Goal: Information Seeking & Learning: Check status

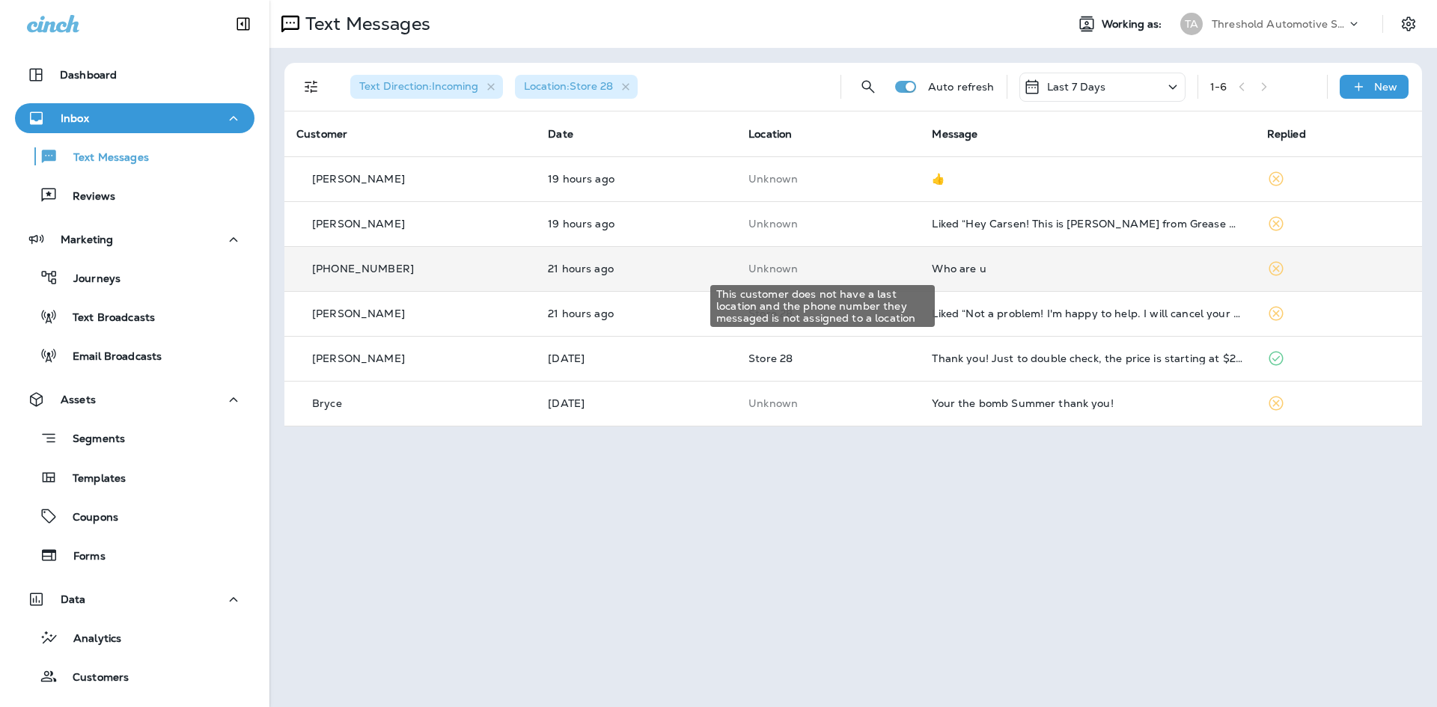
click at [882, 270] on p "Unknown" at bounding box center [828, 269] width 159 height 12
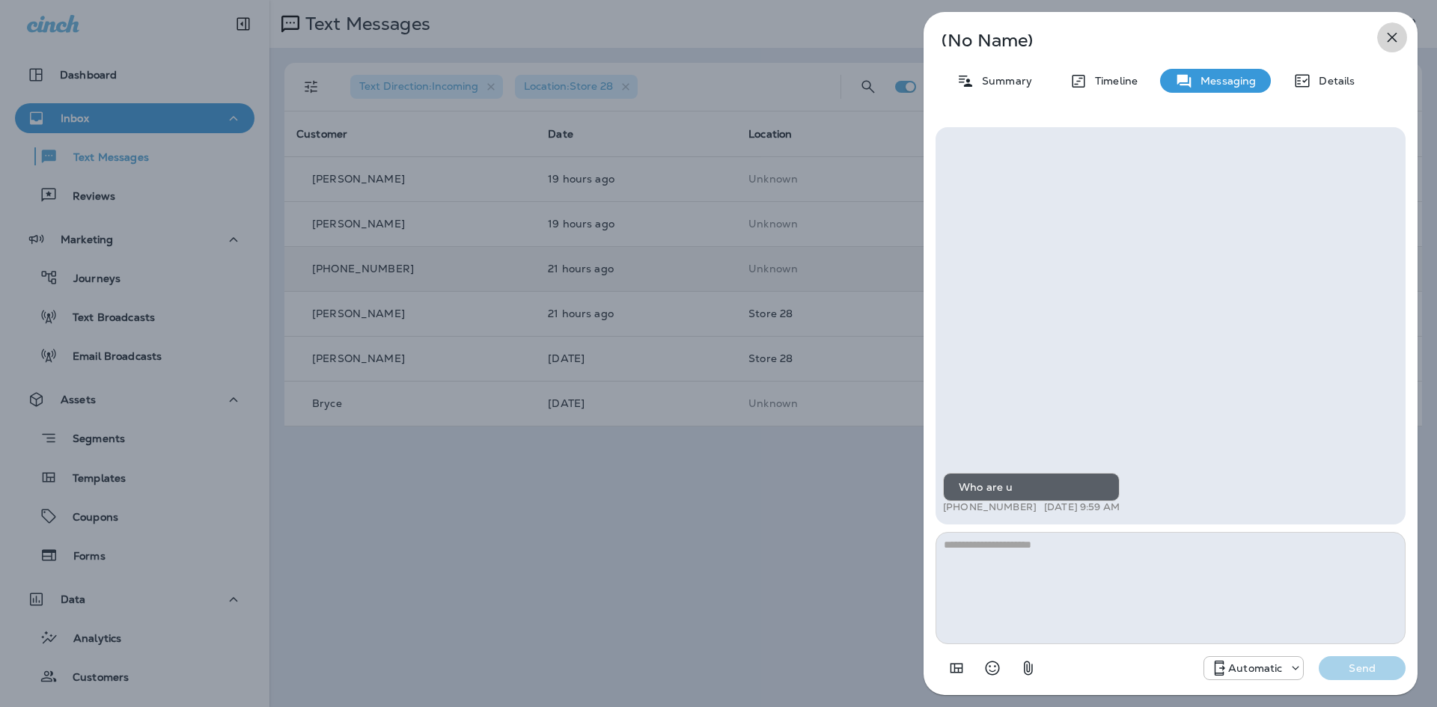
click at [1397, 36] on icon "button" at bounding box center [1392, 37] width 18 height 18
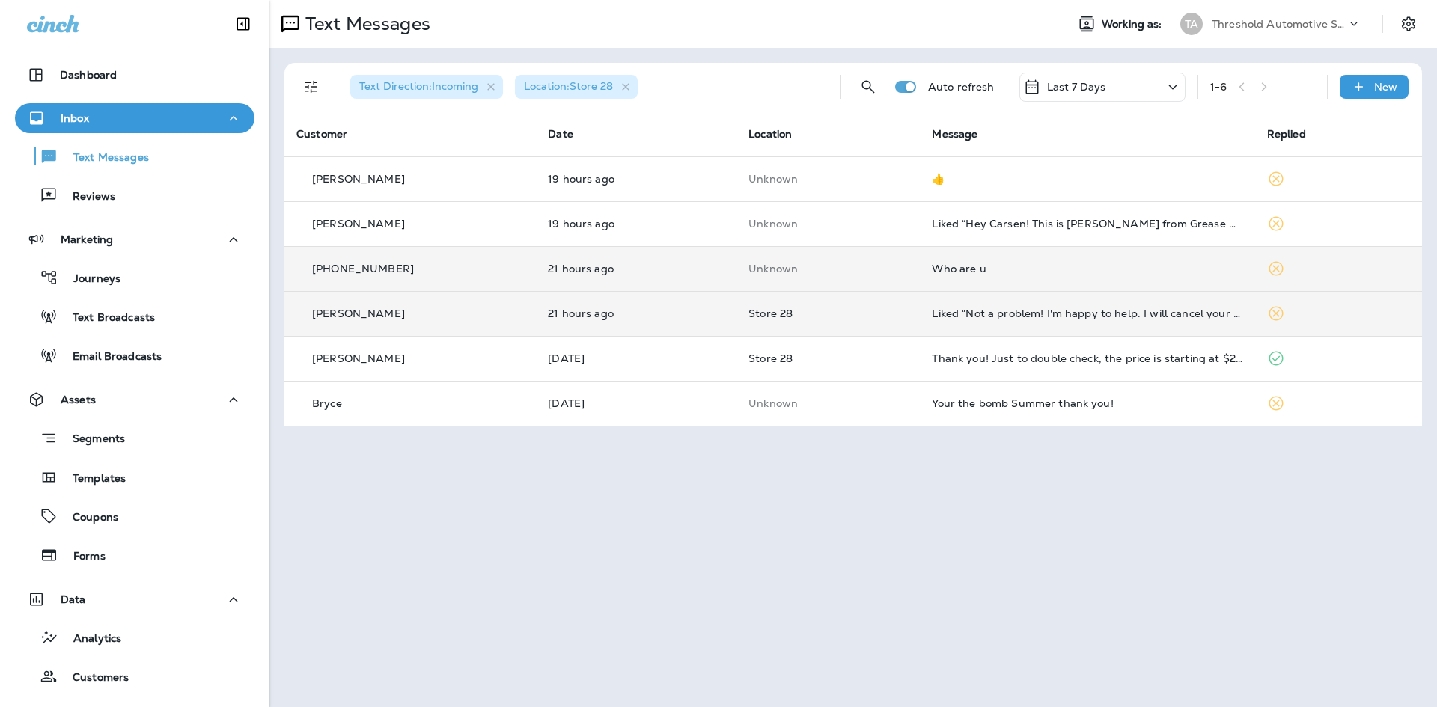
click at [904, 314] on td "Store 28" at bounding box center [828, 313] width 183 height 45
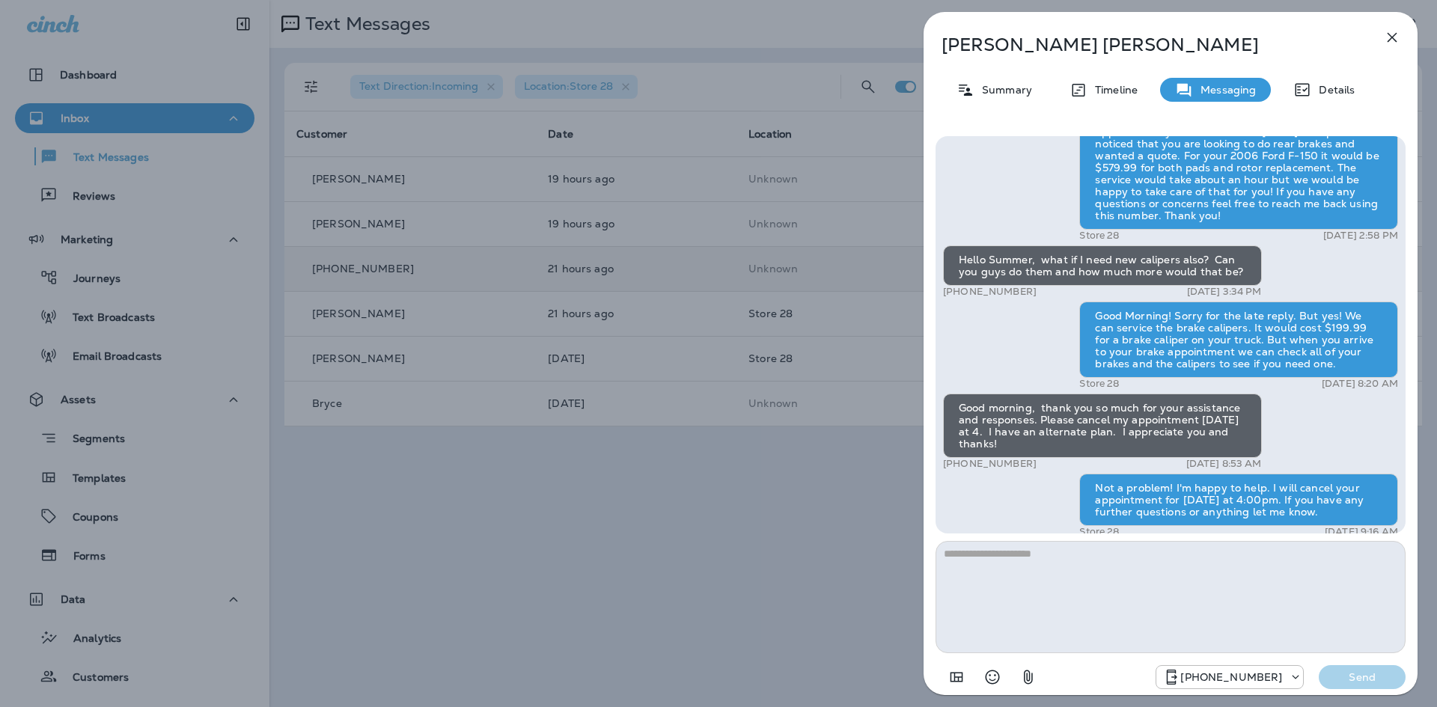
scroll to position [-122, 0]
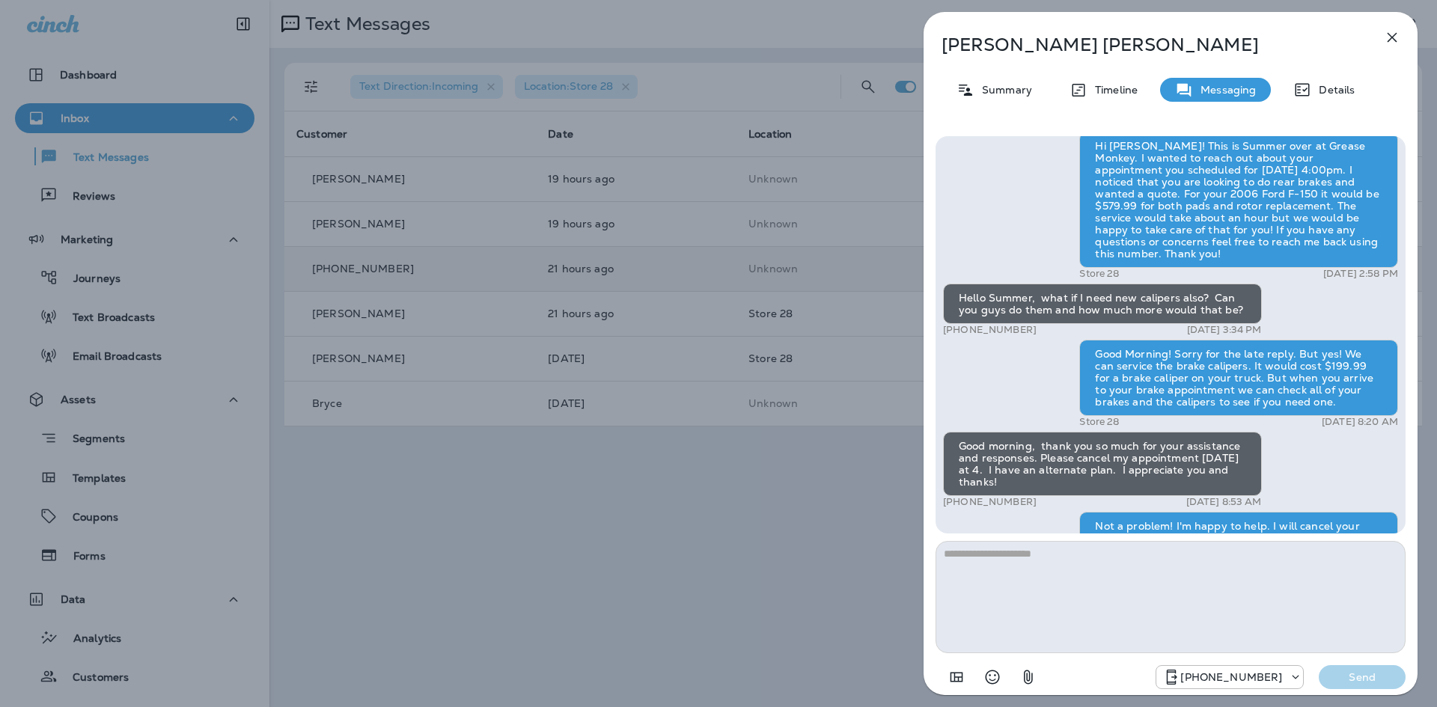
click at [1388, 32] on icon "button" at bounding box center [1392, 37] width 18 height 18
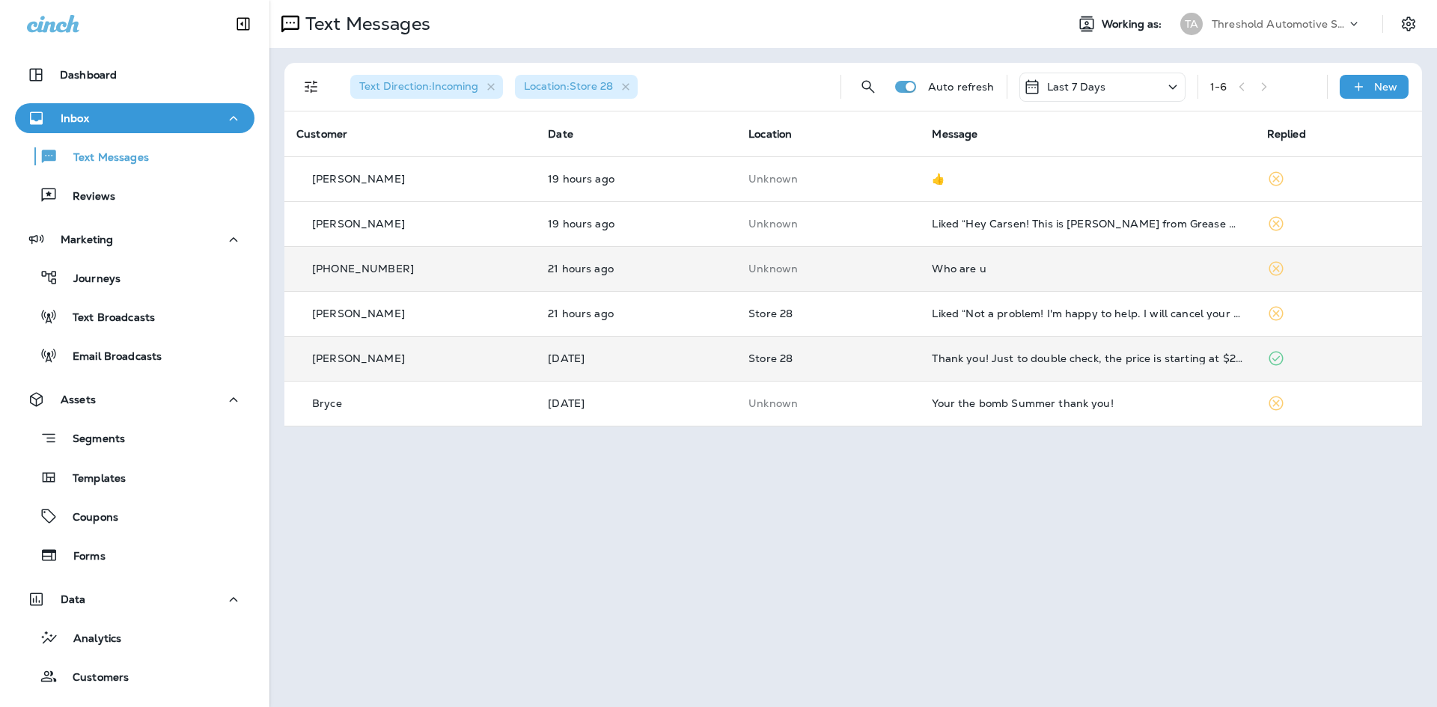
click at [907, 364] on td "Store 28" at bounding box center [828, 358] width 183 height 45
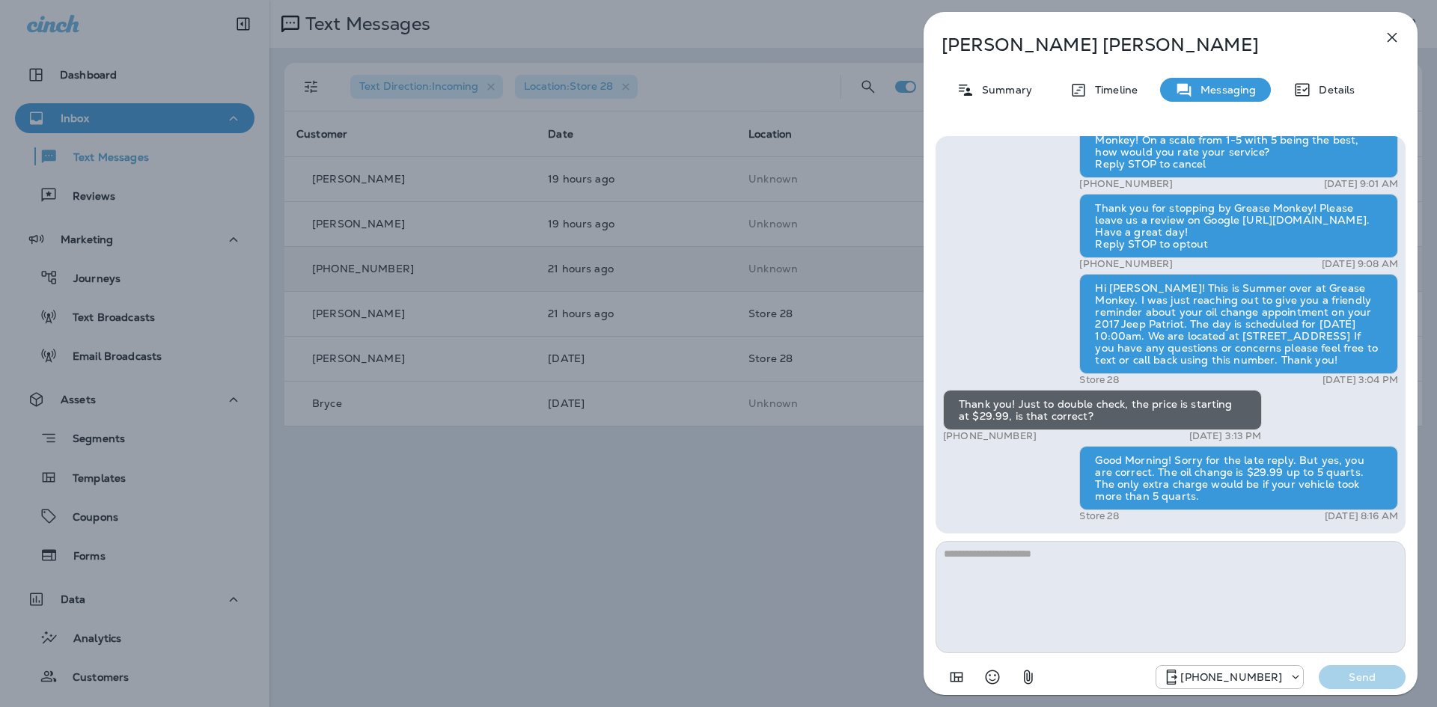
click at [1396, 35] on icon "button" at bounding box center [1392, 37] width 18 height 18
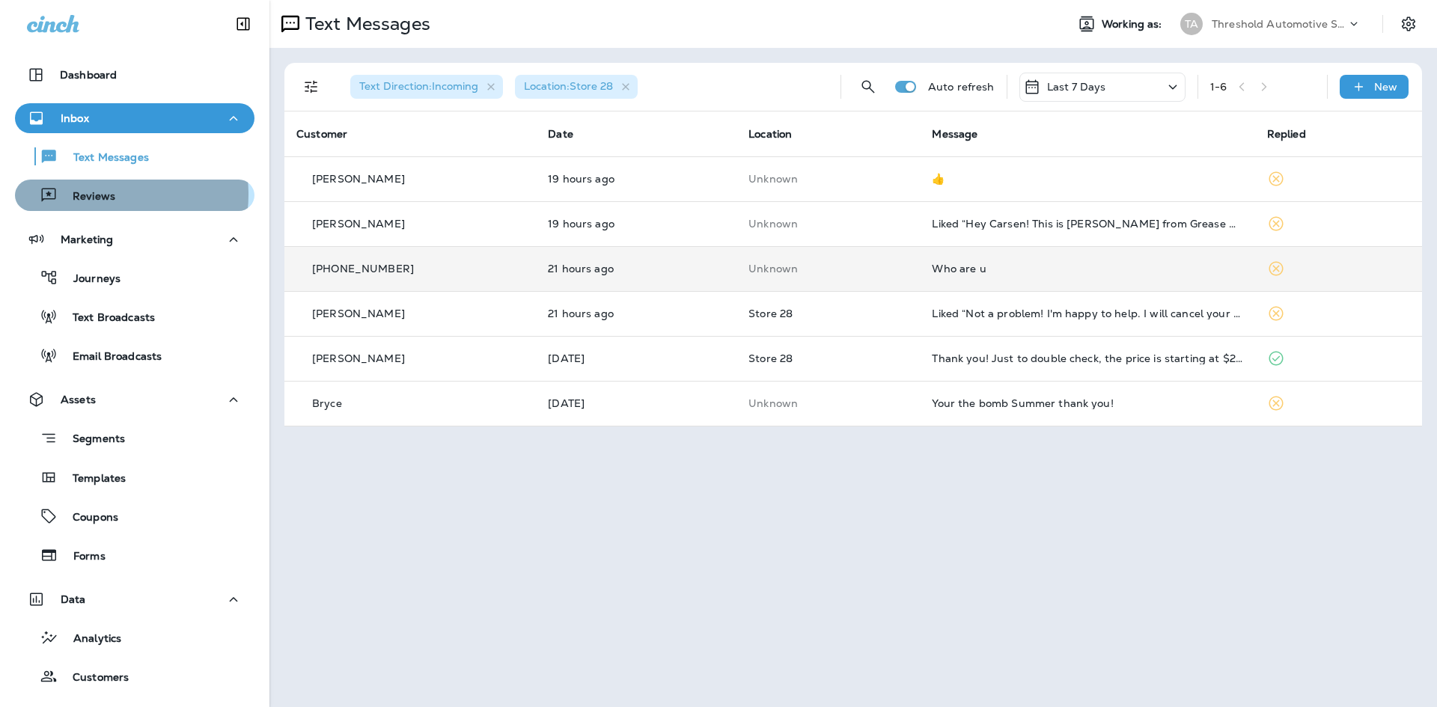
click at [94, 195] on p "Reviews" at bounding box center [87, 197] width 58 height 14
